Goal: Information Seeking & Learning: Understand process/instructions

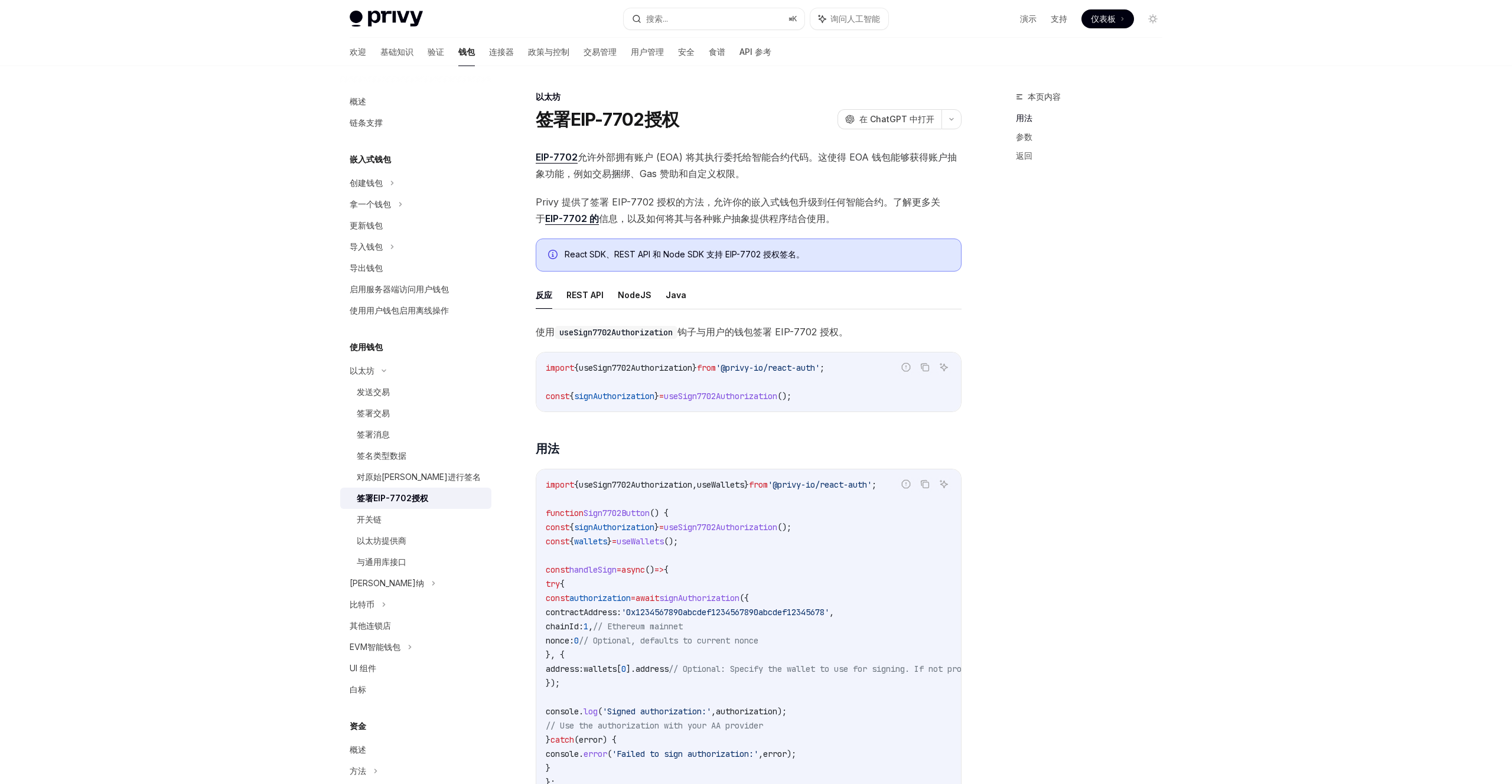
click at [826, 165] on span "EIP-7702 允许外部拥有账户 (EOA) 将其执行委托给智能合约代码。这使得 EOA 钱包能够获得账户抽象功能，例如交易捆绑、Gas 赞助和自定义权限。" at bounding box center [748, 165] width 426 height 33
click at [847, 223] on span "Privy 提供了签署 EIP-7702 授权的方法，允许你的嵌入式钱包升级到任何智能合约。了解更多关于 EIP-7702 的 信息，以及如何将其与各种账户抽…" at bounding box center [748, 210] width 426 height 33
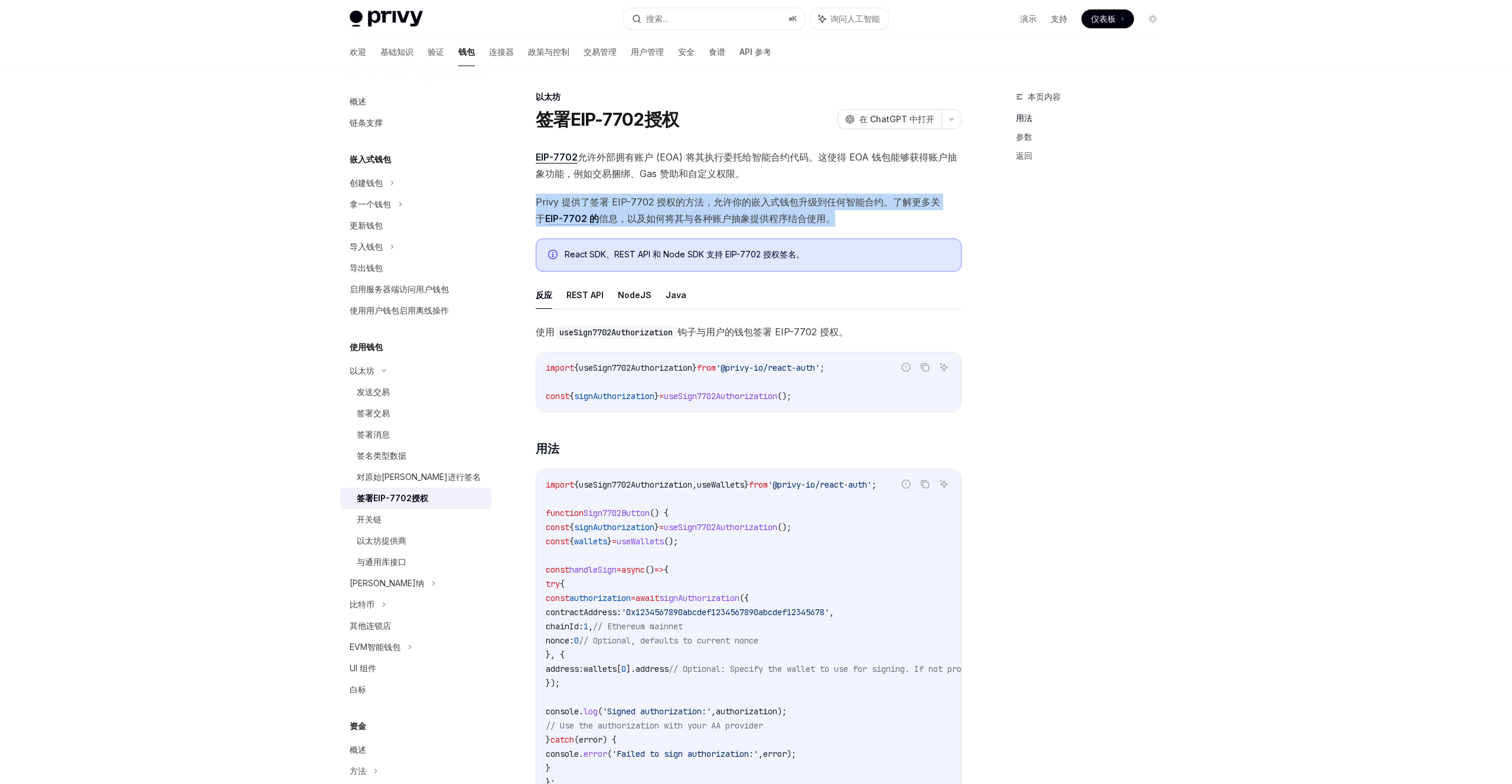
click at [847, 223] on span "Privy 提供了签署 EIP-7702 授权的方法，允许你的嵌入式钱包升级到任何智能合约。了解更多关于 EIP-7702 的 信息，以及如何将其与各种账户抽…" at bounding box center [748, 210] width 426 height 33
click at [874, 213] on span "Privy 提供了签署 EIP-7702 授权的方法，允许你的嵌入式钱包升级到任何智能合约。了解更多关于 EIP-7702 的 信息，以及如何将其与各种账户抽…" at bounding box center [748, 210] width 426 height 33
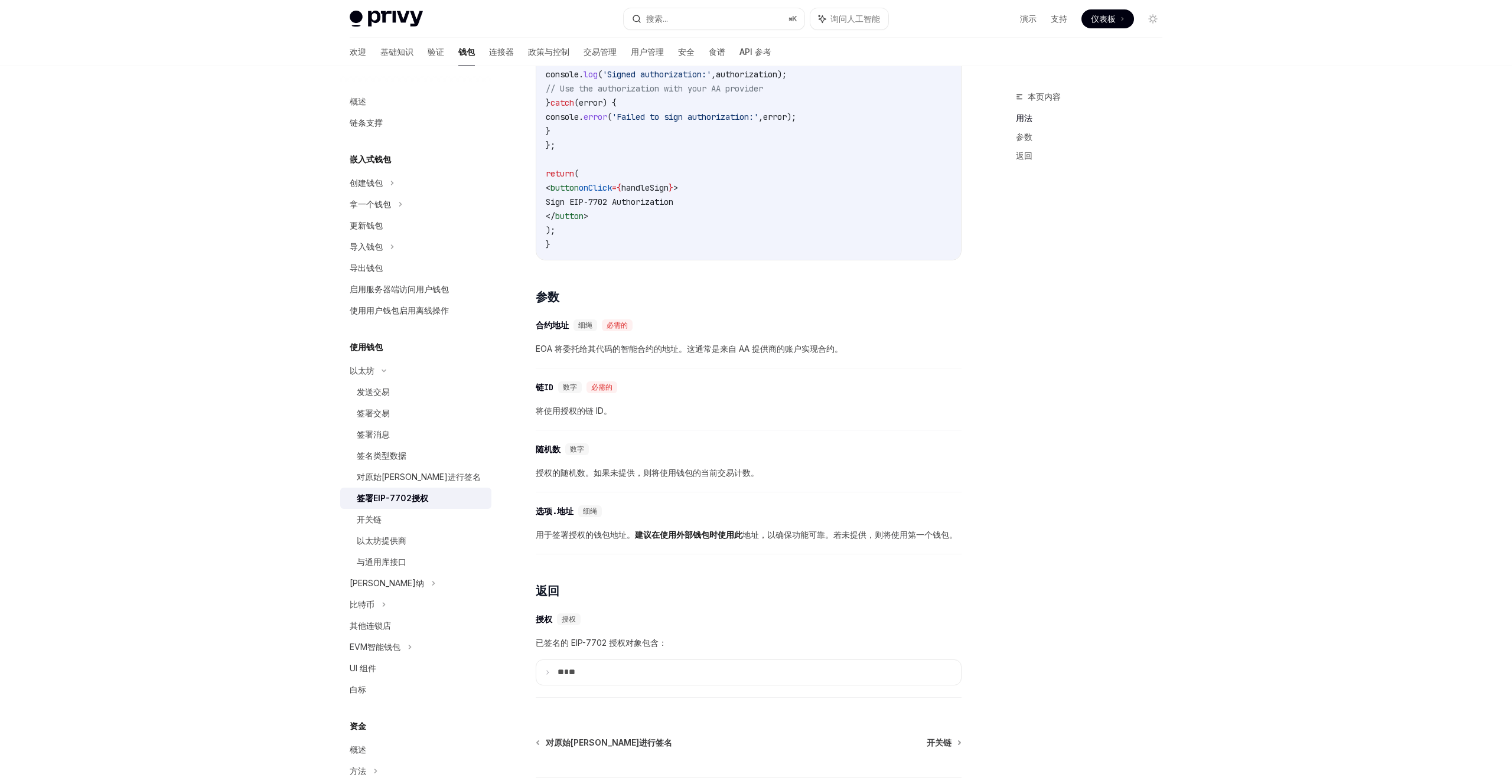
scroll to position [737, 0]
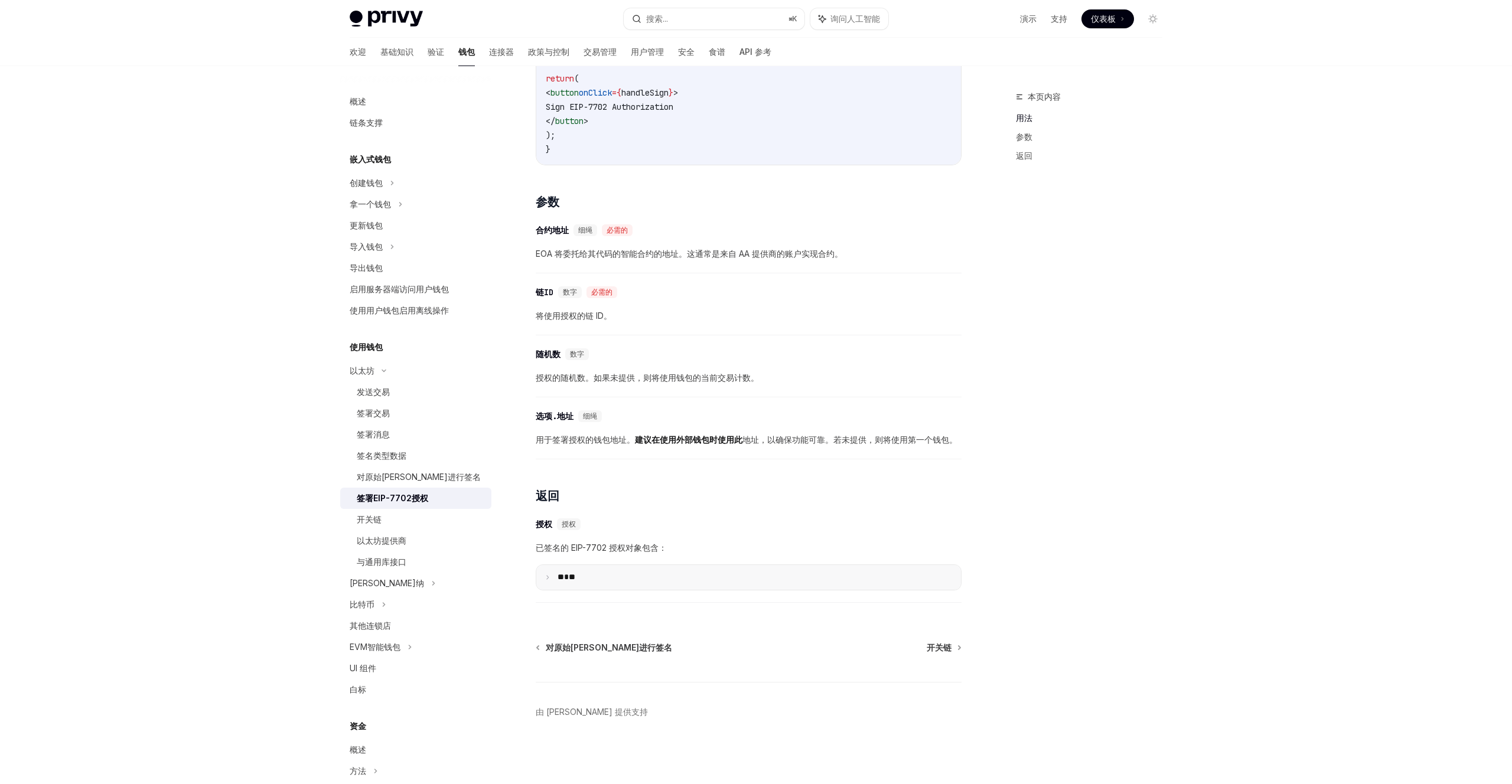
click at [589, 584] on summary "** **" at bounding box center [748, 577] width 424 height 25
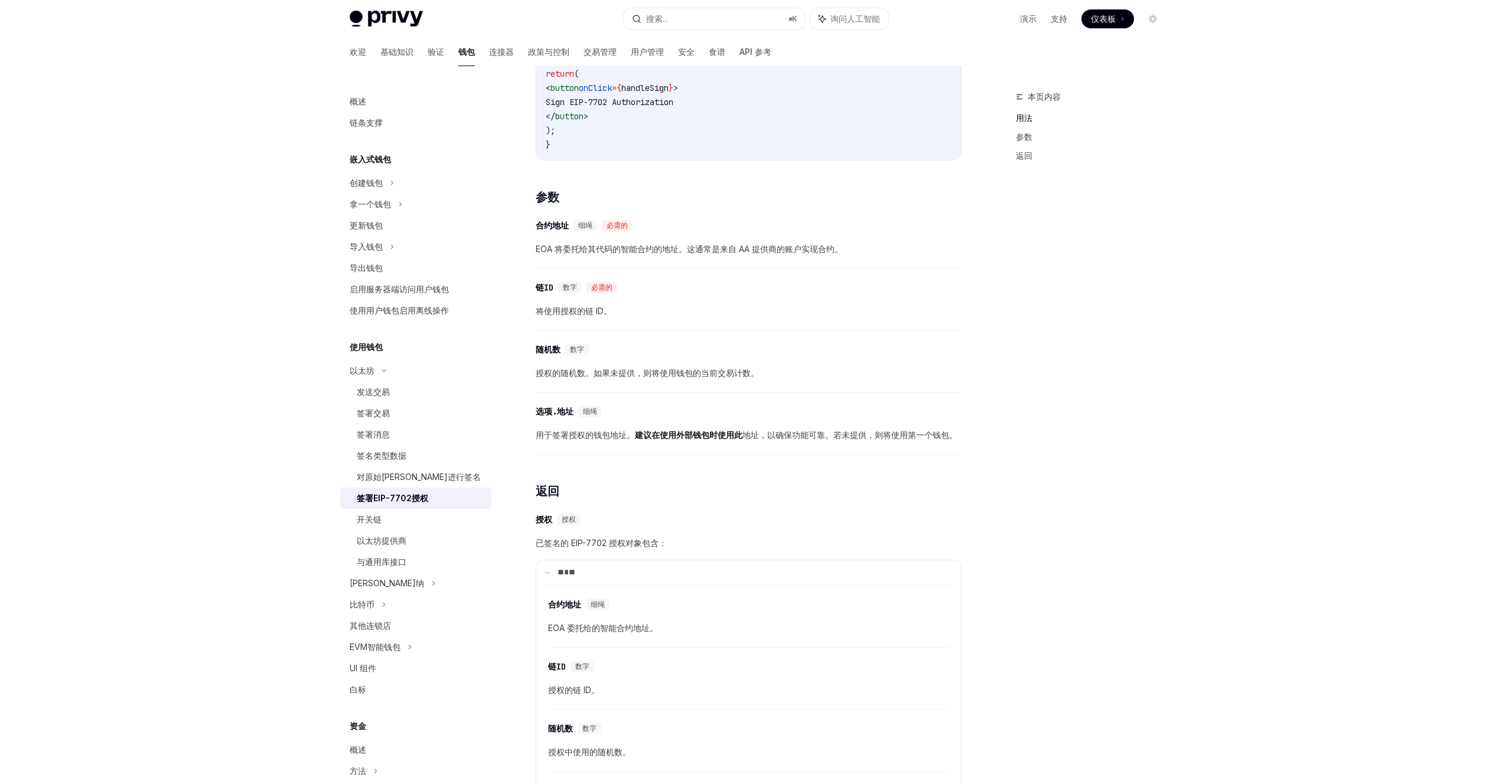
scroll to position [1030, 0]
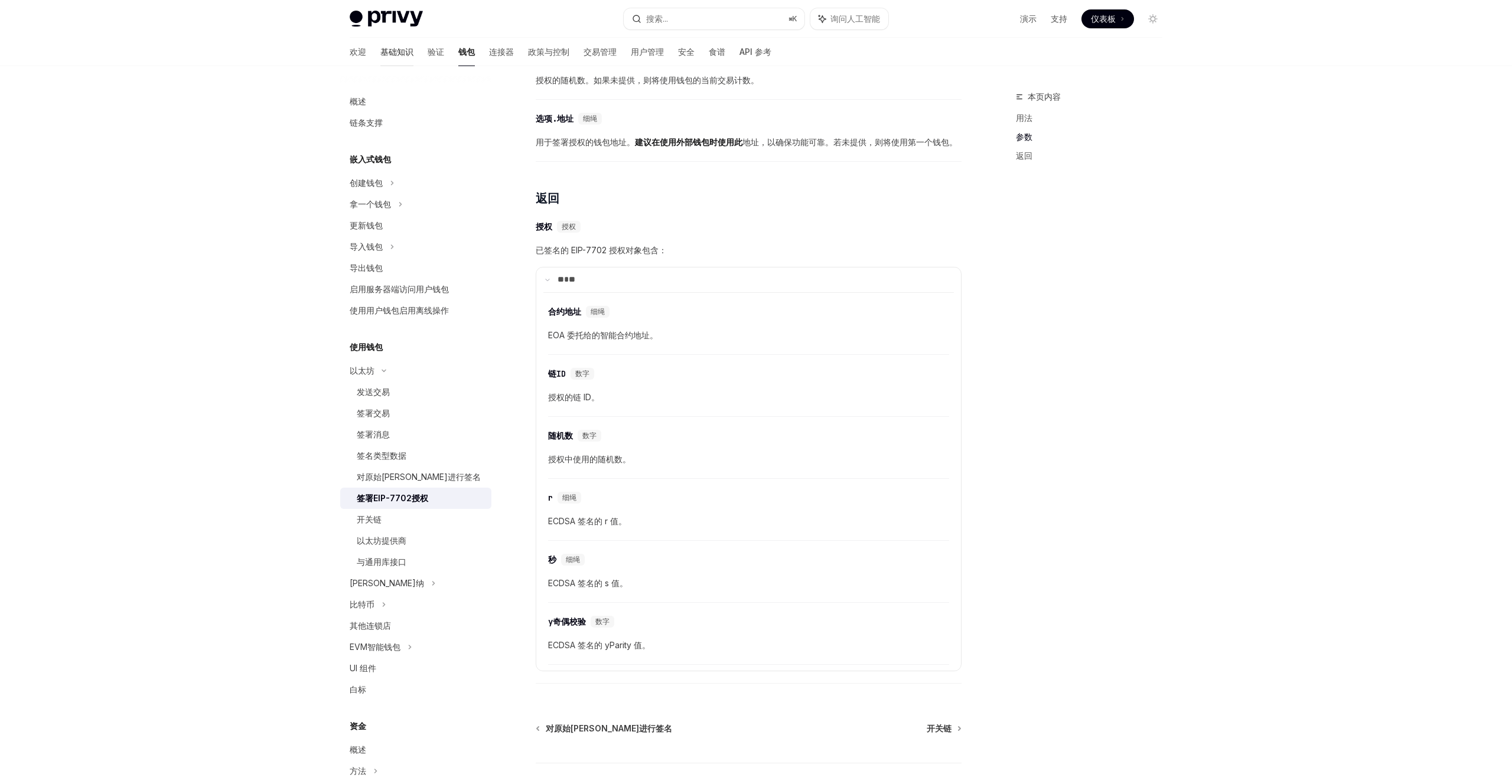
click at [381, 52] on font "基础知识" at bounding box center [397, 51] width 33 height 10
type textarea "*"
